Goal: Information Seeking & Learning: Compare options

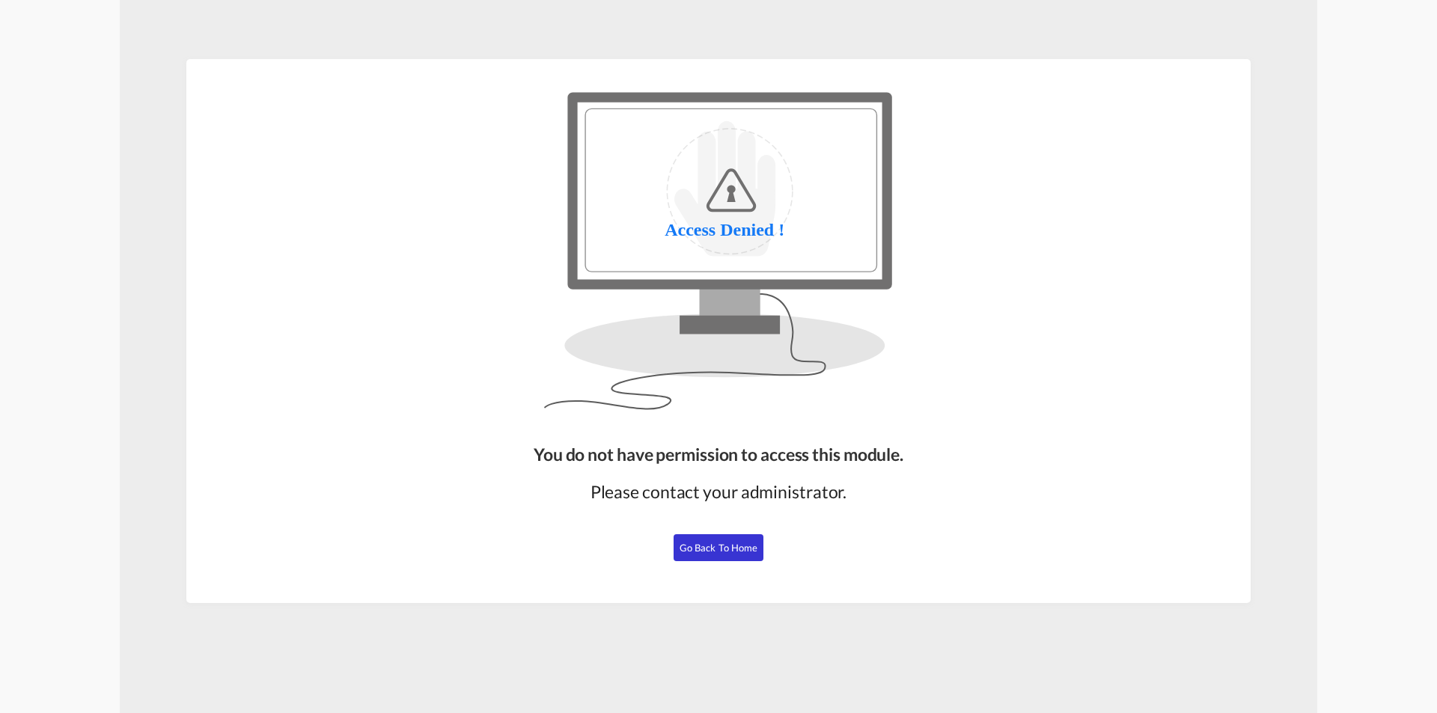
click at [724, 517] on div "You do not have permission to access this module. Please contact your administr…" at bounding box center [719, 516] width 382 height 161
click at [719, 545] on span "Go Back to Home" at bounding box center [719, 548] width 79 height 12
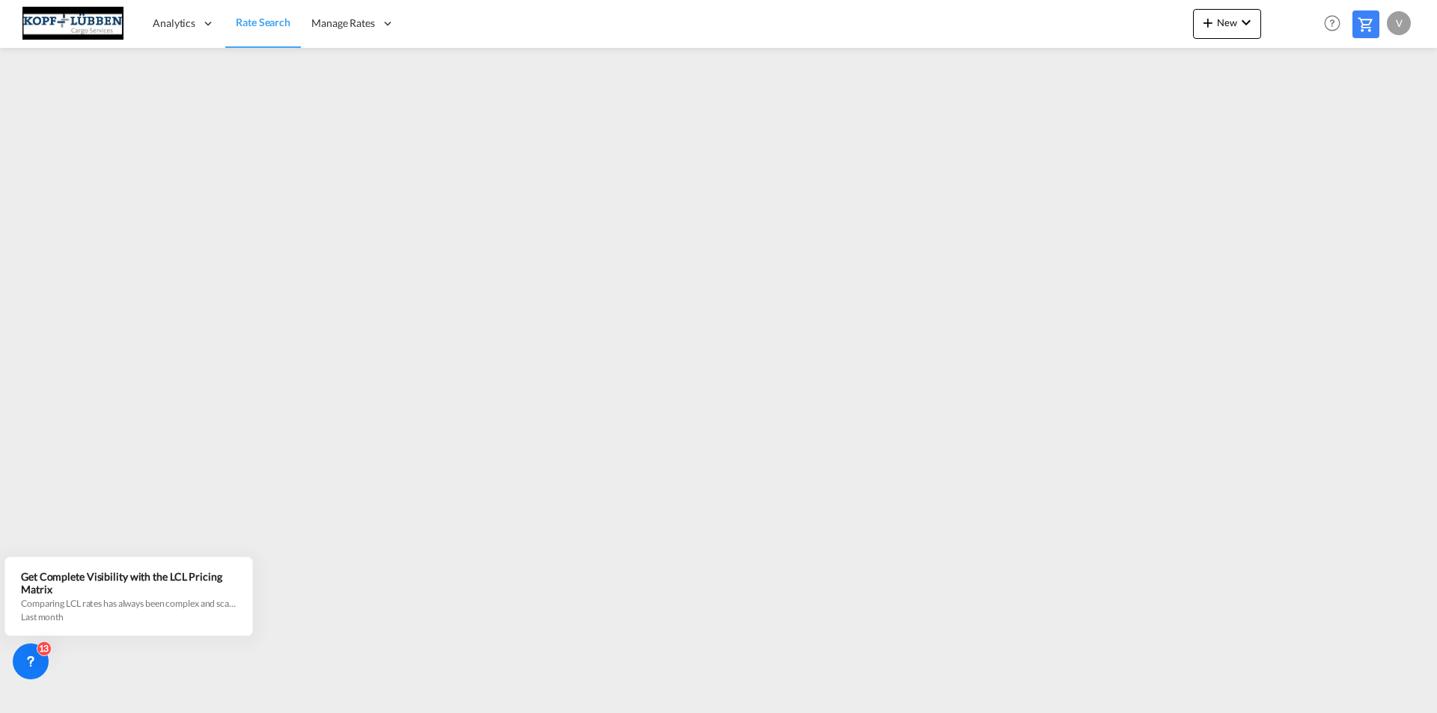
click at [1437, 7] on html "Analytics Dashboard Reports Rate Search Manage Rates Contract Rates My Rate Fil…" at bounding box center [718, 356] width 1437 height 713
